Goal: Task Accomplishment & Management: Complete application form

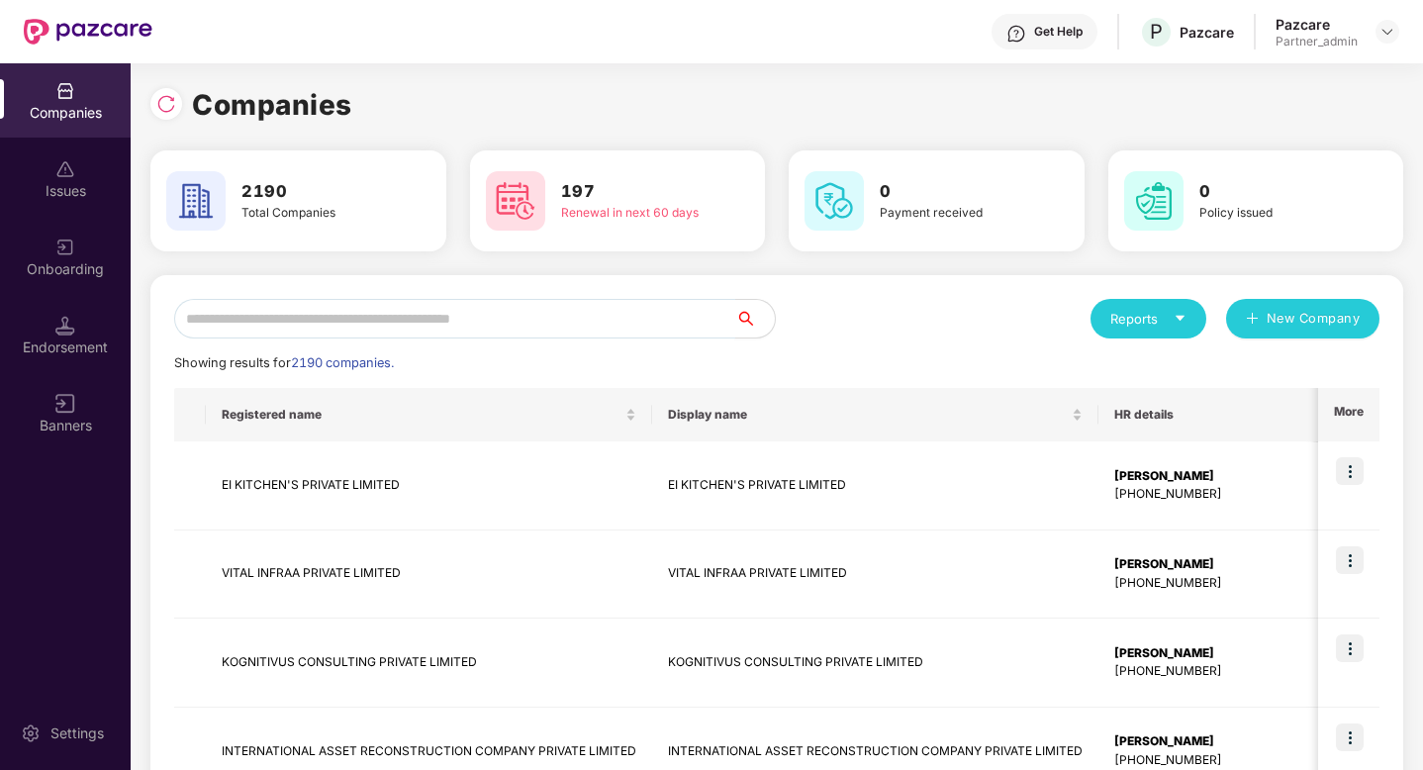
click at [397, 322] on input "text" at bounding box center [454, 319] width 561 height 40
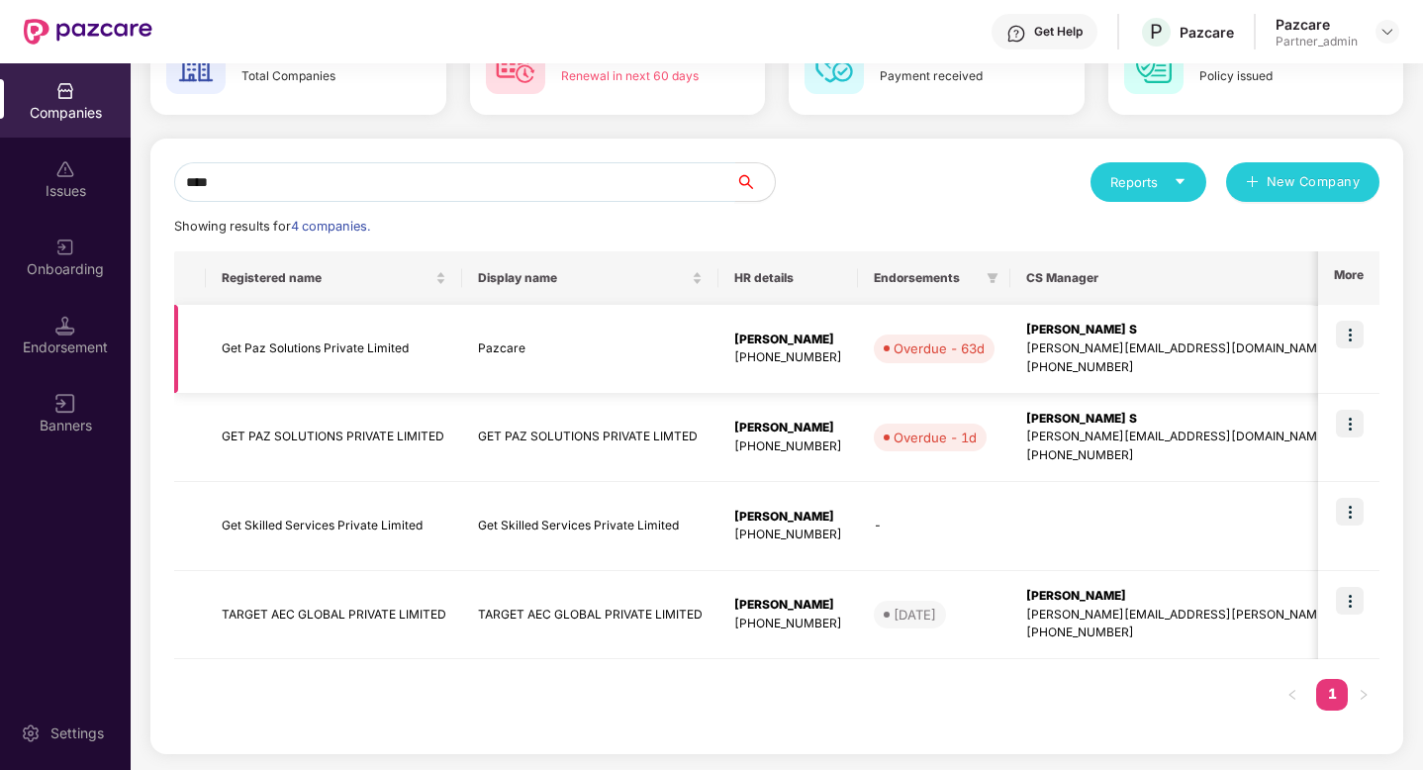
type input "***"
click at [1353, 330] on img at bounding box center [1349, 335] width 28 height 28
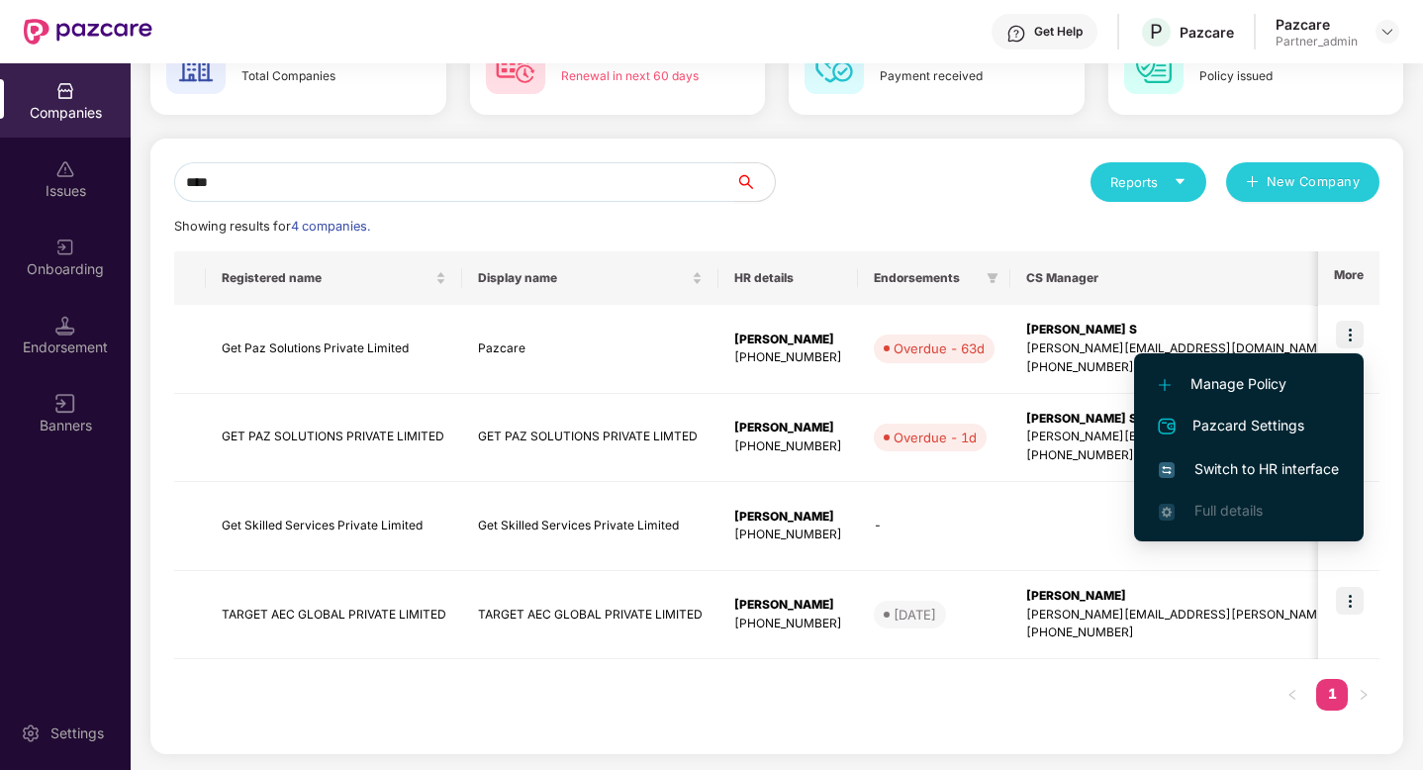
click at [1307, 460] on span "Switch to HR interface" at bounding box center [1248, 469] width 180 height 22
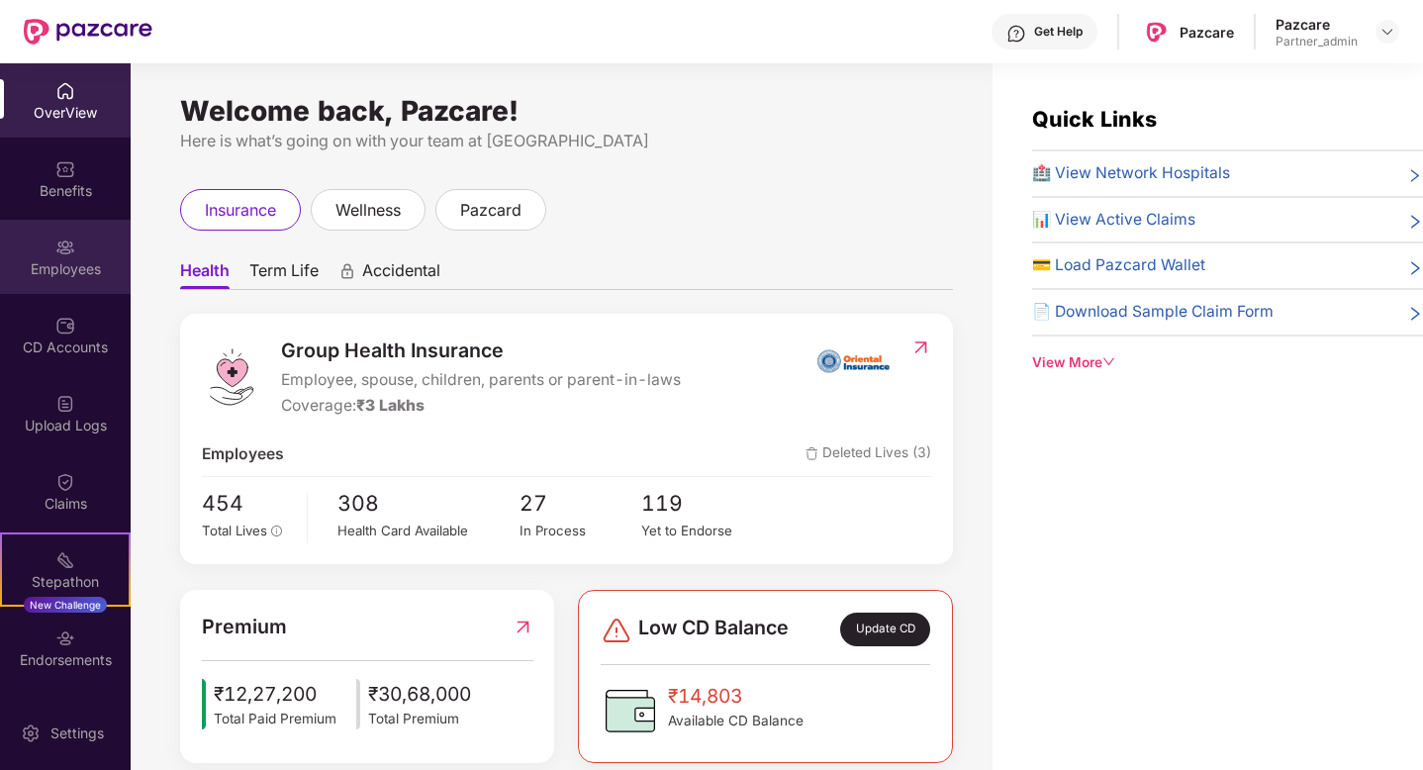
click at [63, 281] on div "Employees" at bounding box center [65, 257] width 131 height 74
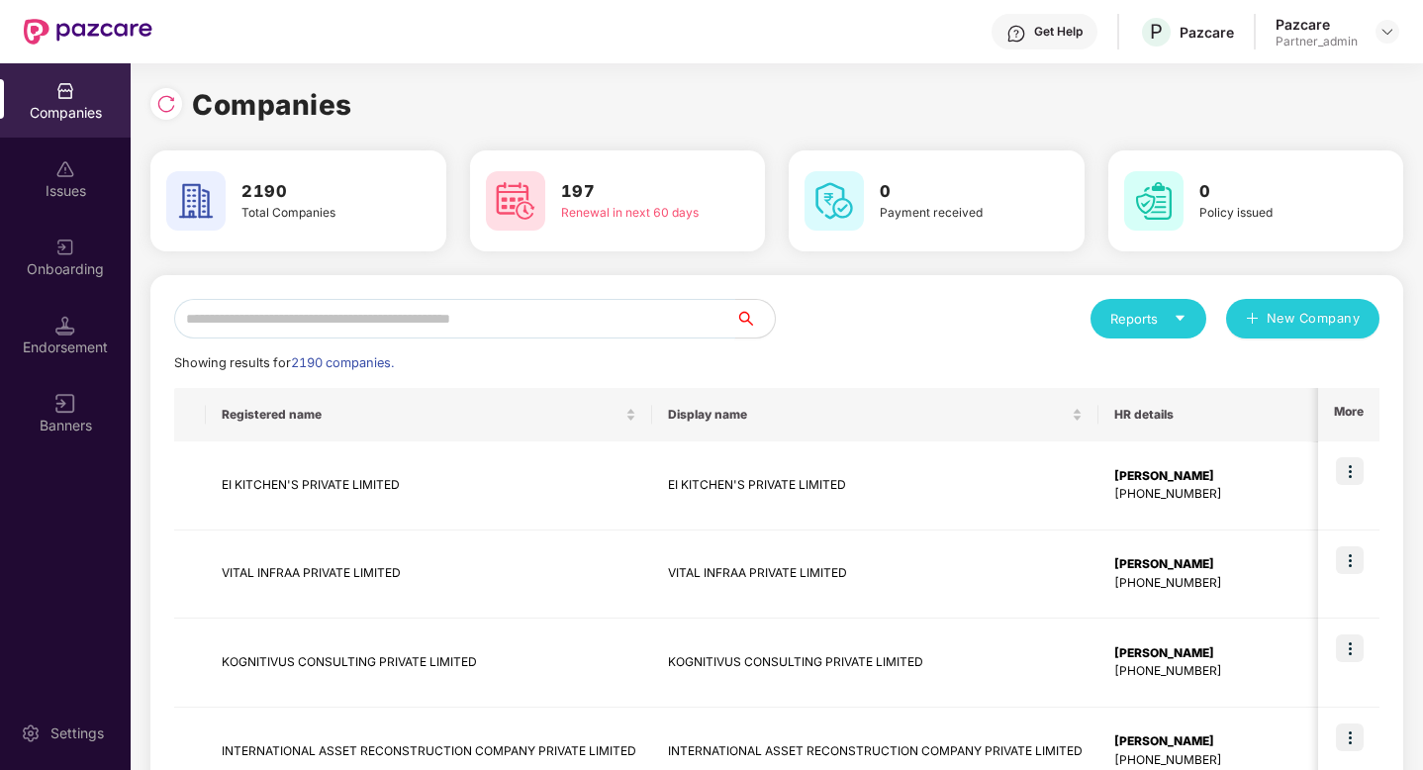
click at [643, 316] on input "text" at bounding box center [454, 319] width 561 height 40
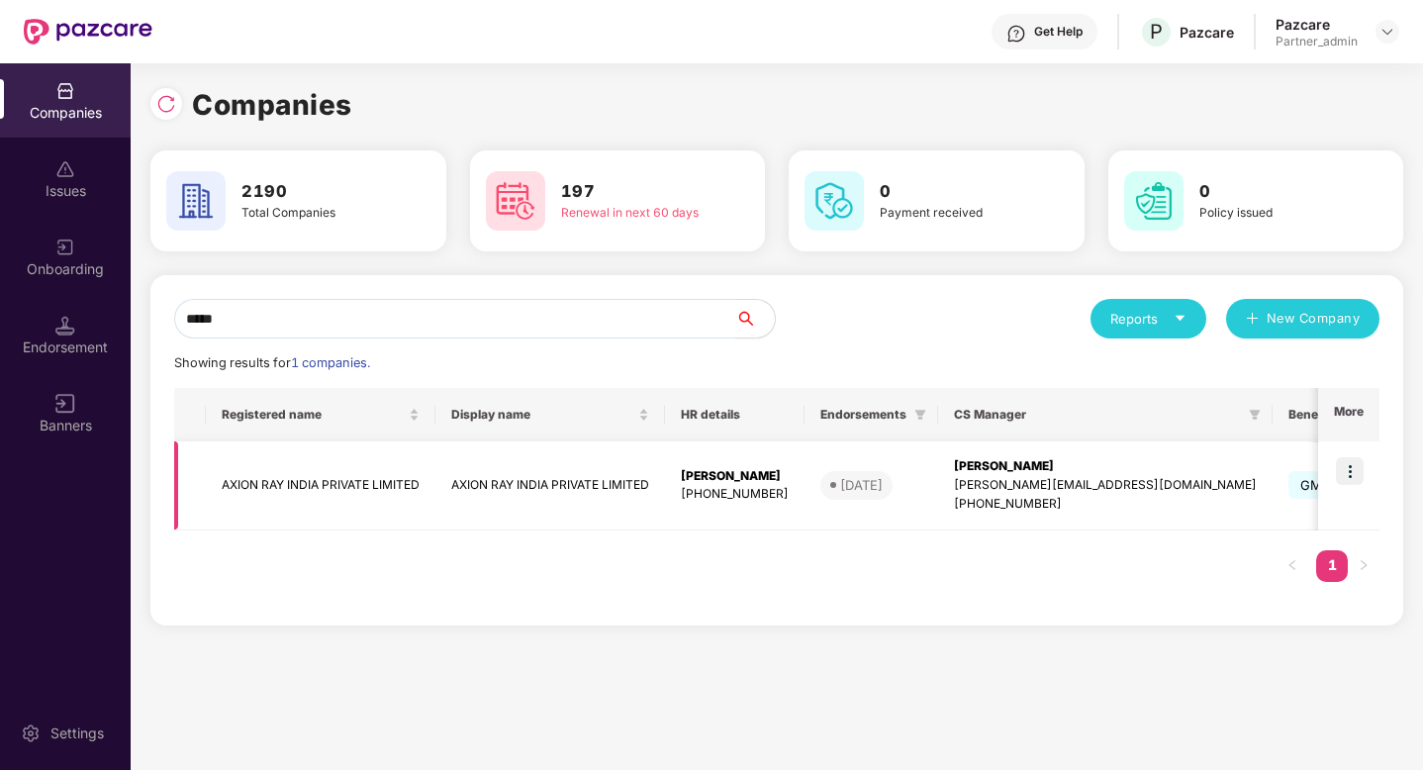
type input "*****"
click at [413, 486] on td "AXION RAY INDIA PRIVATE LIMITED" at bounding box center [321, 485] width 230 height 89
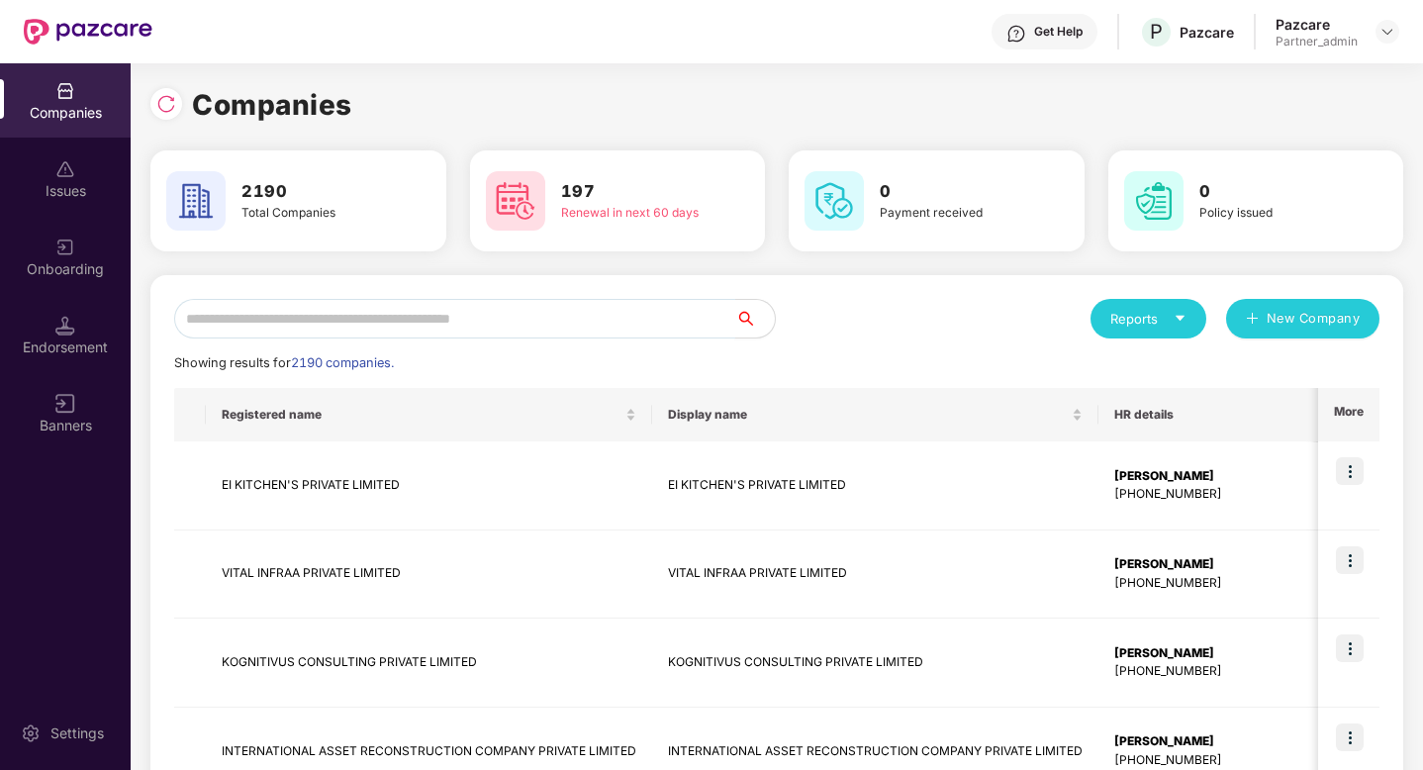
click at [535, 304] on input "text" at bounding box center [454, 319] width 561 height 40
paste input "**********"
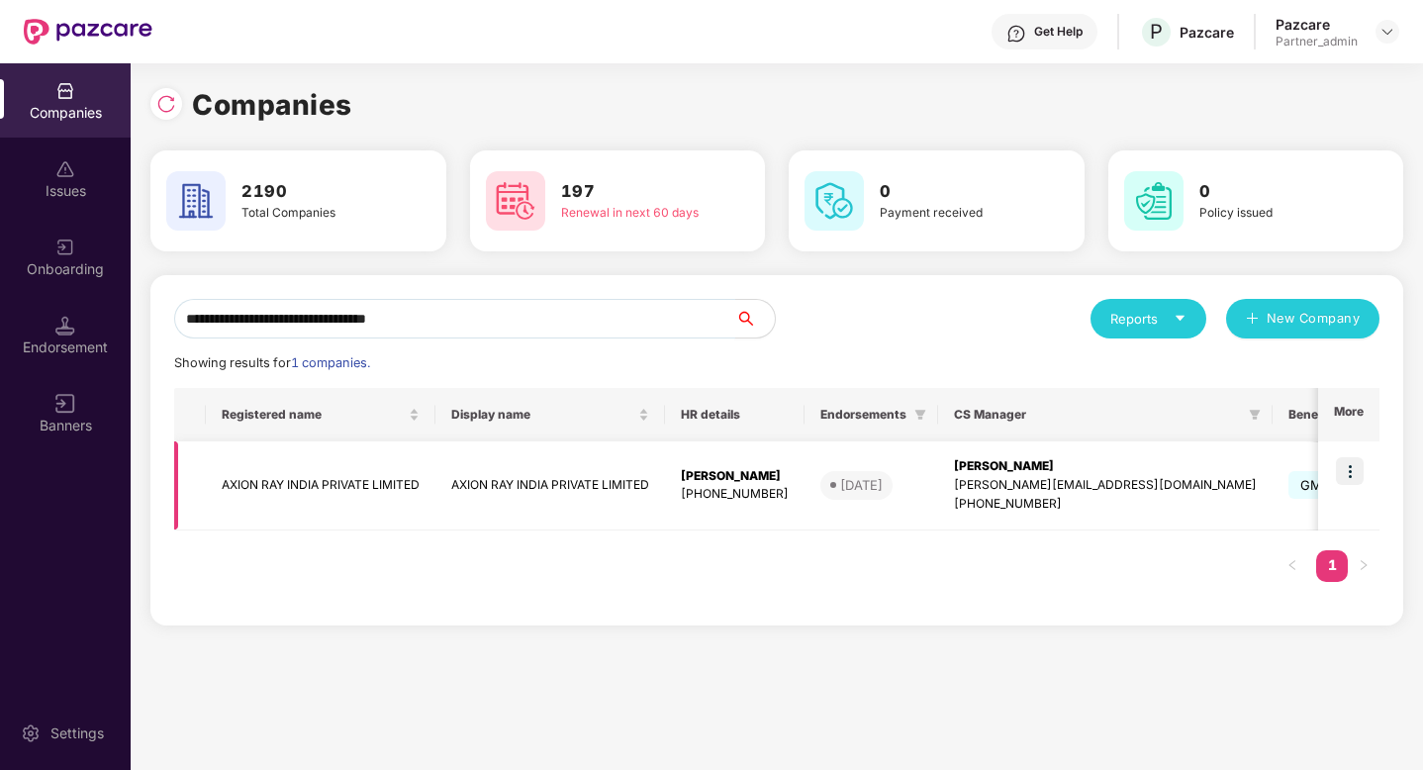
type input "**********"
click at [1353, 480] on img at bounding box center [1349, 471] width 28 height 28
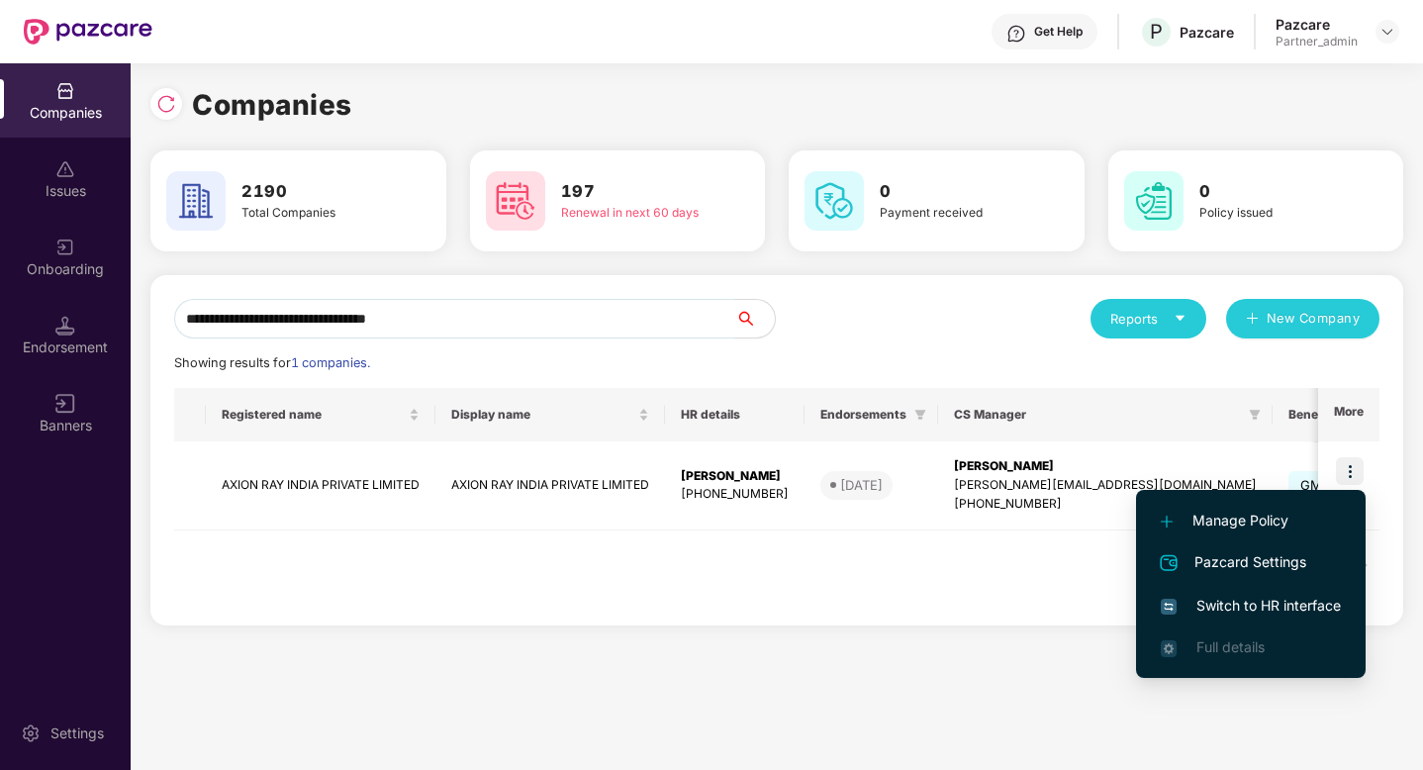
click at [1303, 601] on span "Switch to HR interface" at bounding box center [1250, 606] width 180 height 22
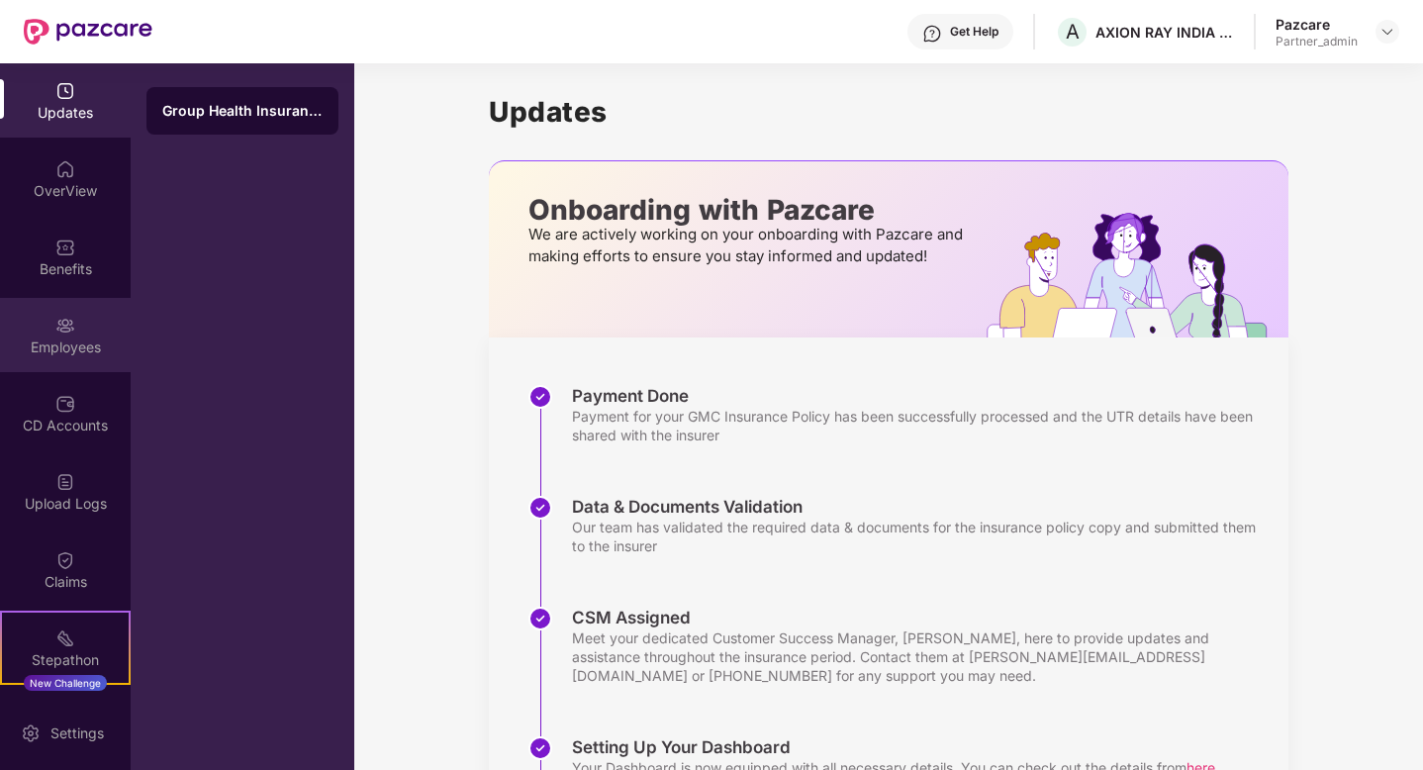
click at [83, 326] on div "Employees" at bounding box center [65, 335] width 131 height 74
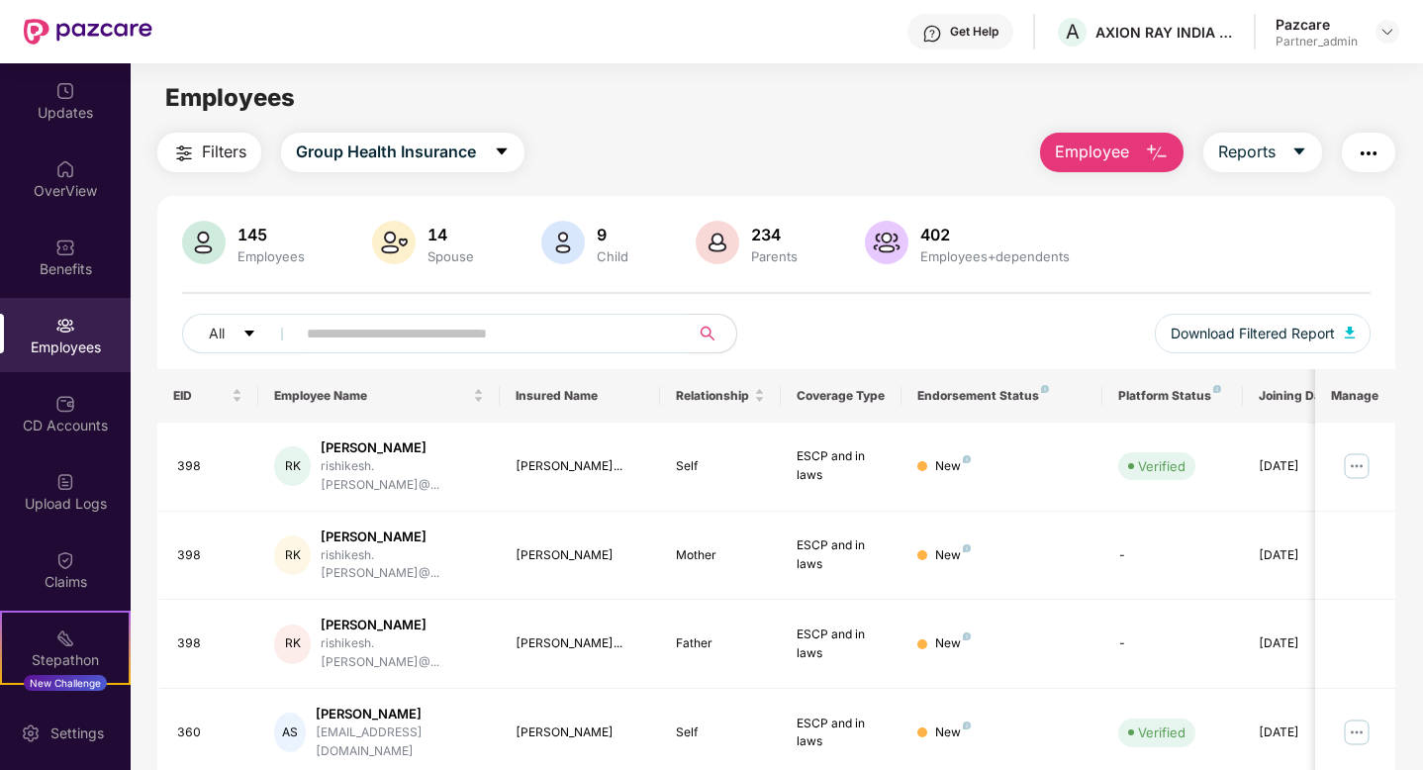
click at [1126, 150] on span "Employee" at bounding box center [1092, 151] width 74 height 25
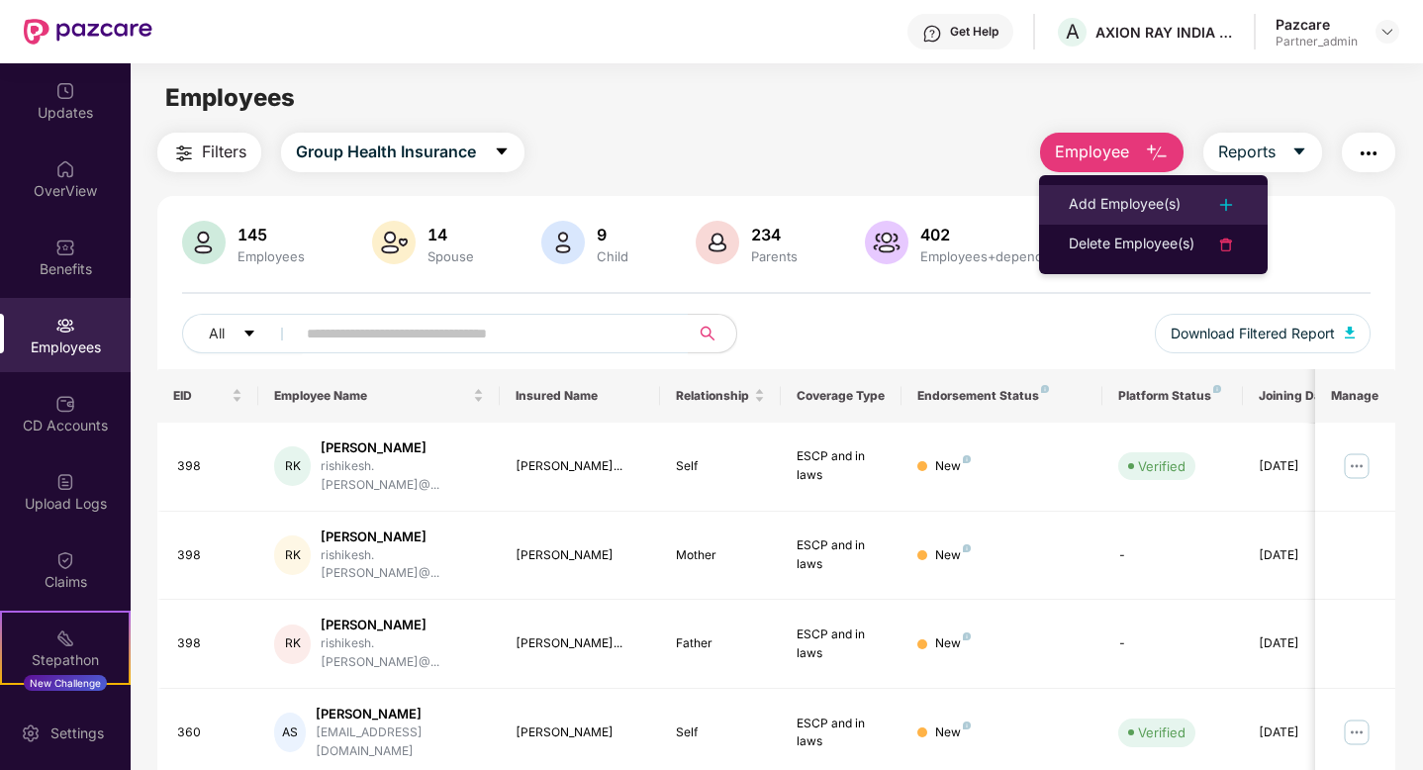
click at [1111, 212] on div "Add Employee(s)" at bounding box center [1124, 205] width 112 height 24
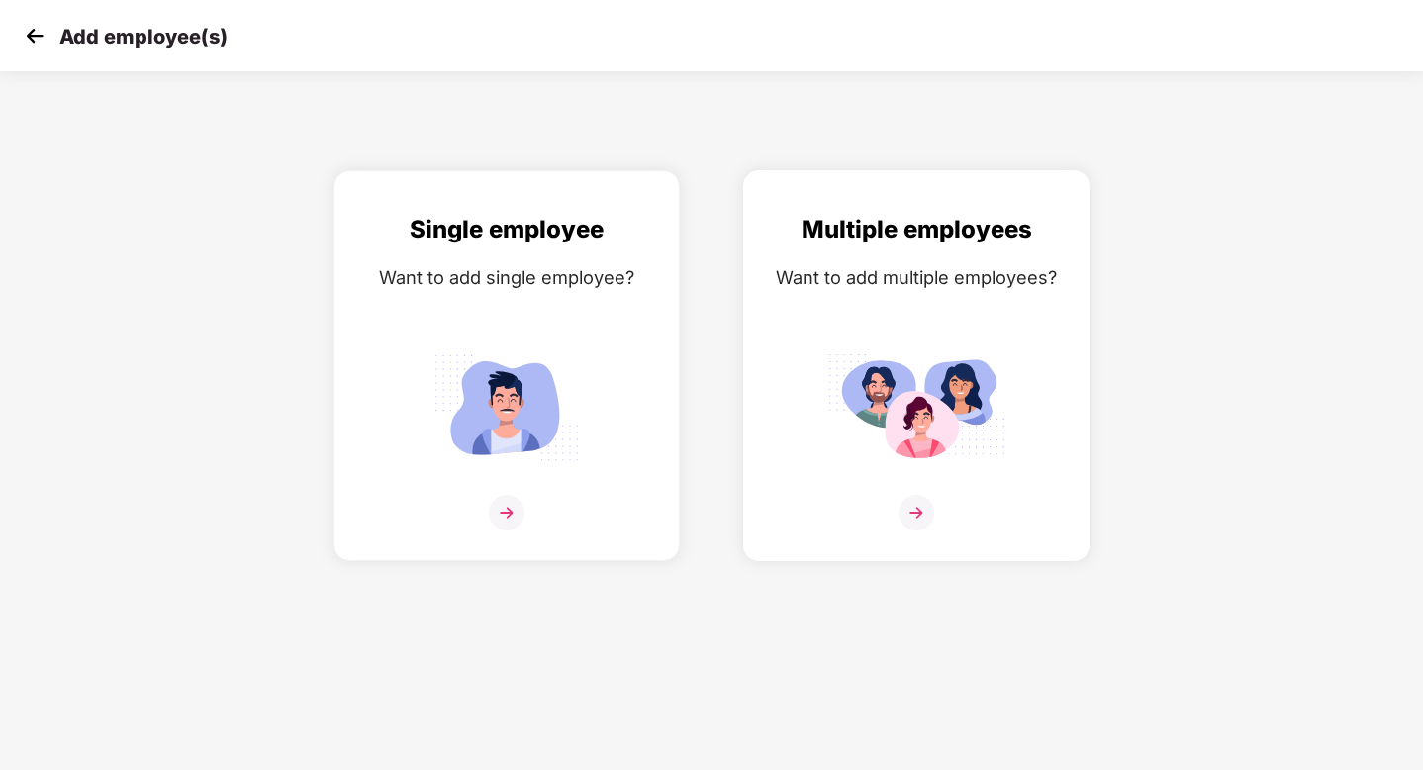
click at [925, 357] on img at bounding box center [916, 407] width 178 height 124
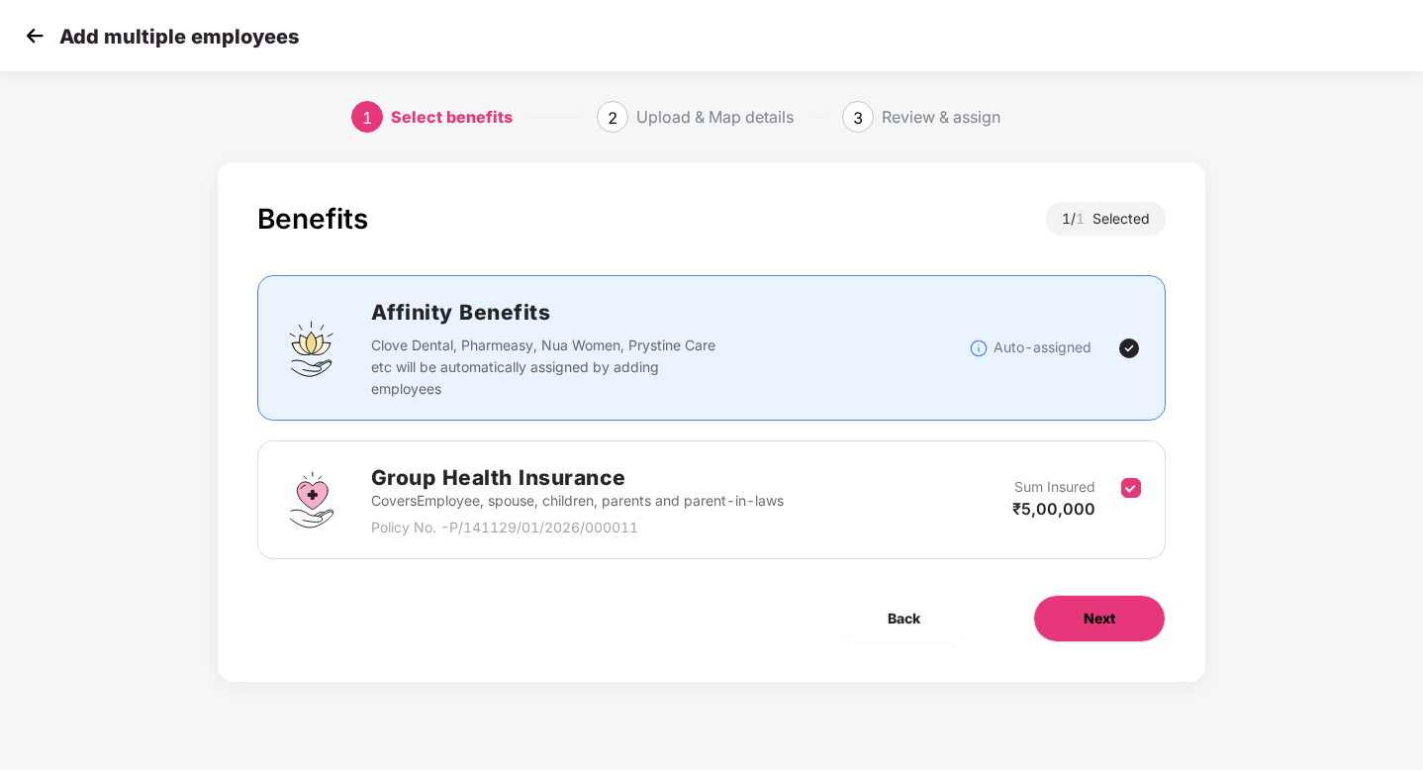
click at [1114, 615] on span "Next" at bounding box center [1099, 618] width 32 height 22
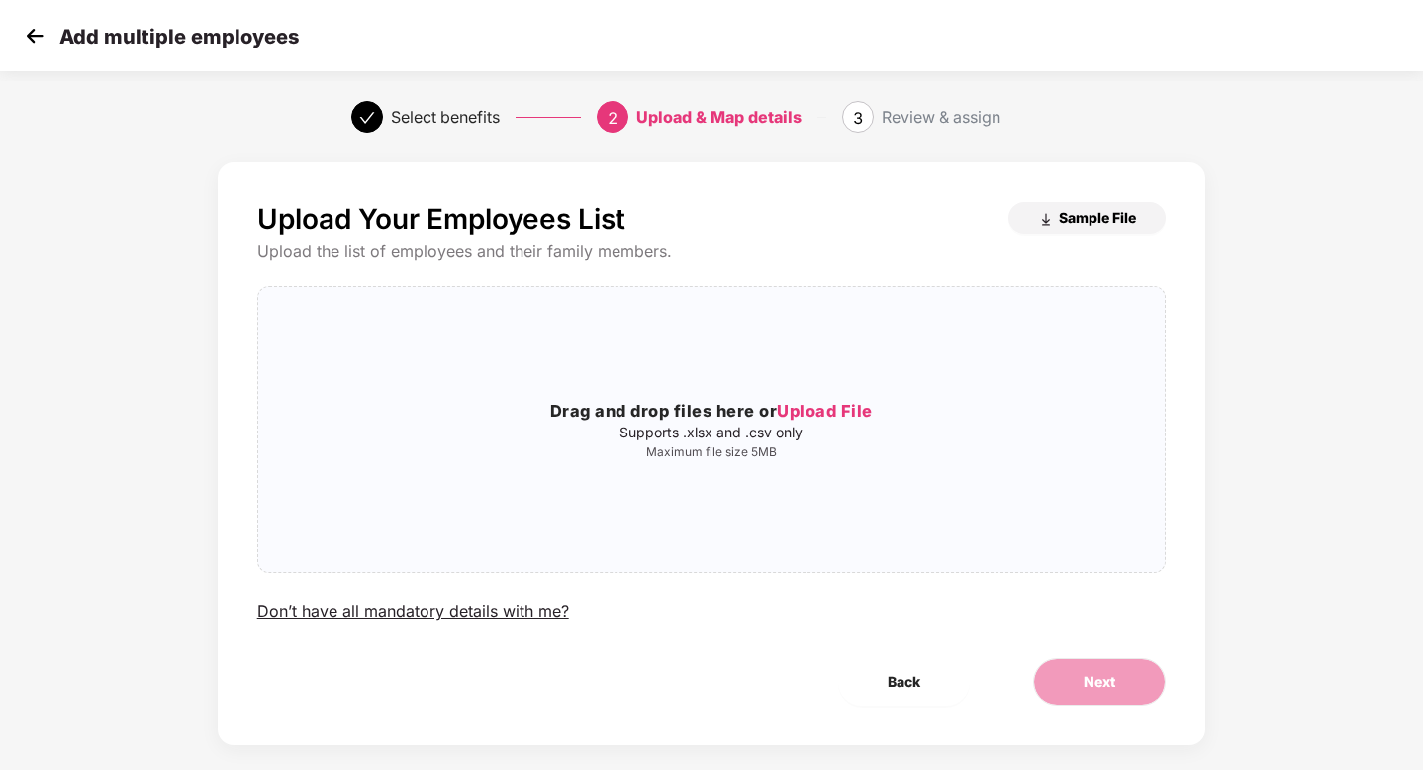
click at [1089, 217] on span "Sample File" at bounding box center [1096, 217] width 77 height 19
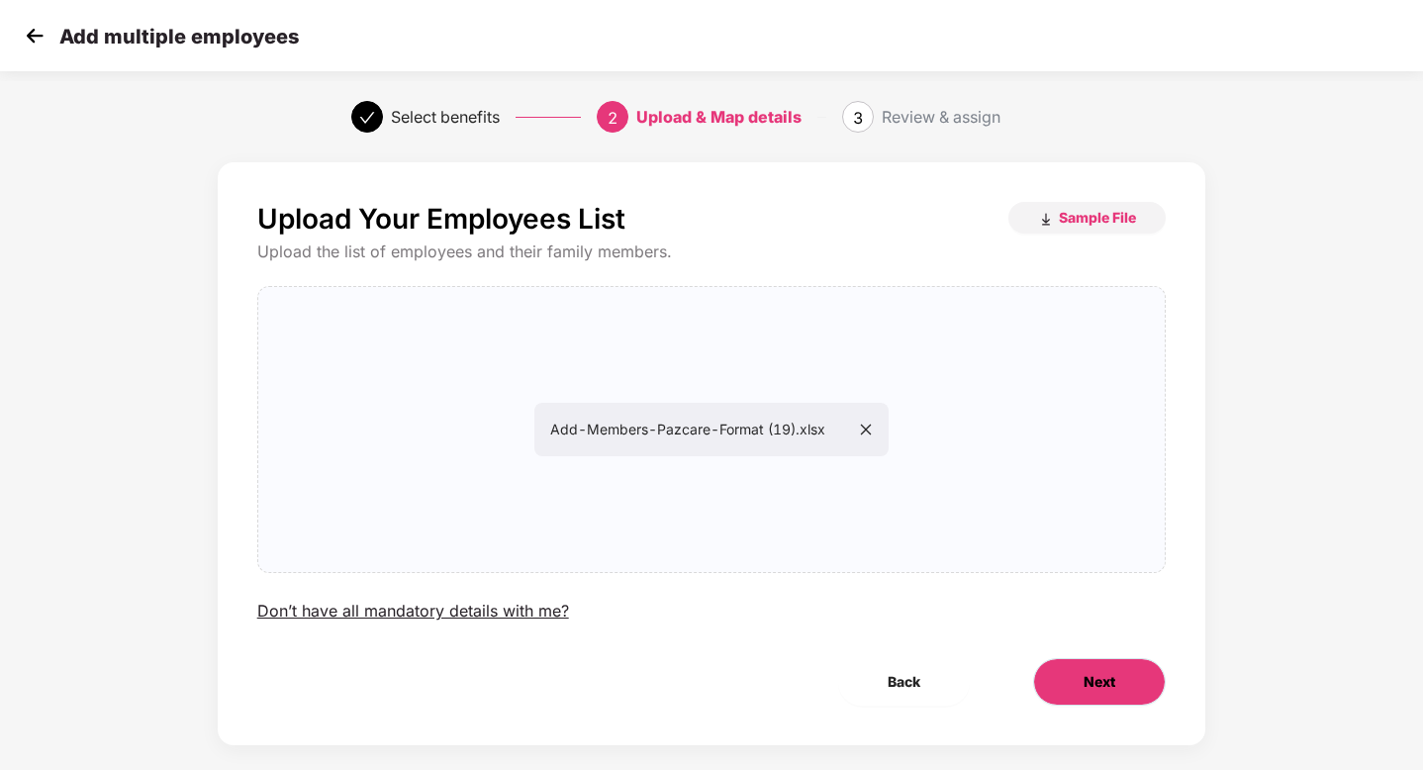
click at [1117, 683] on button "Next" at bounding box center [1099, 681] width 133 height 47
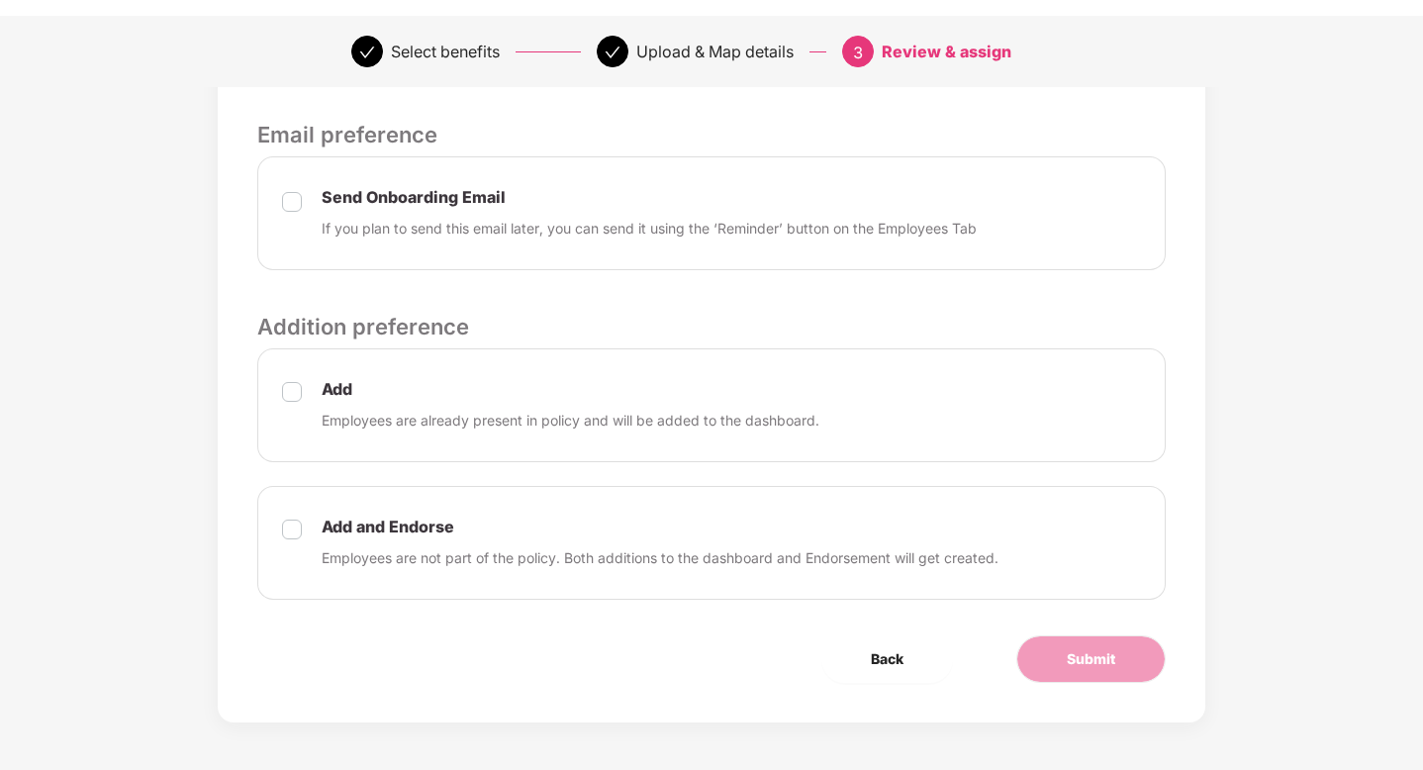
scroll to position [684, 0]
